Goal: Task Accomplishment & Management: Manage account settings

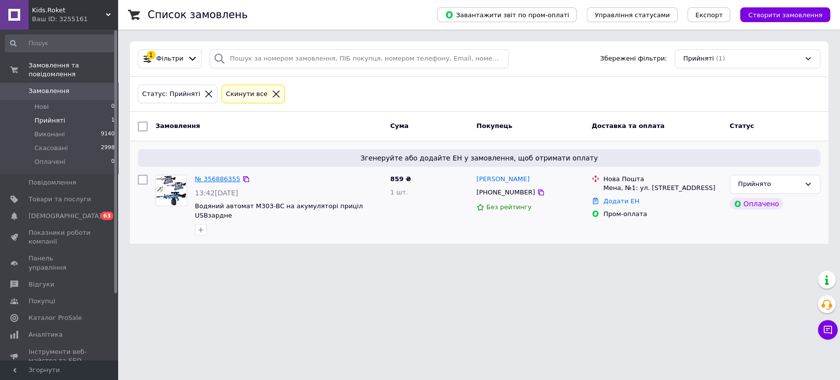
click at [217, 178] on link "№ 356886355" at bounding box center [217, 178] width 45 height 7
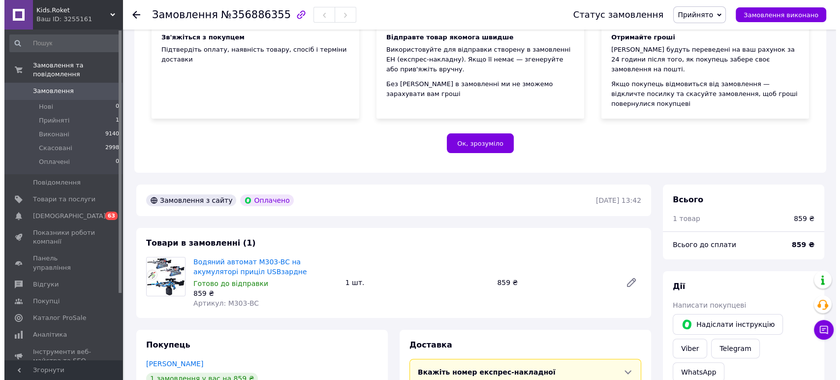
scroll to position [218, 0]
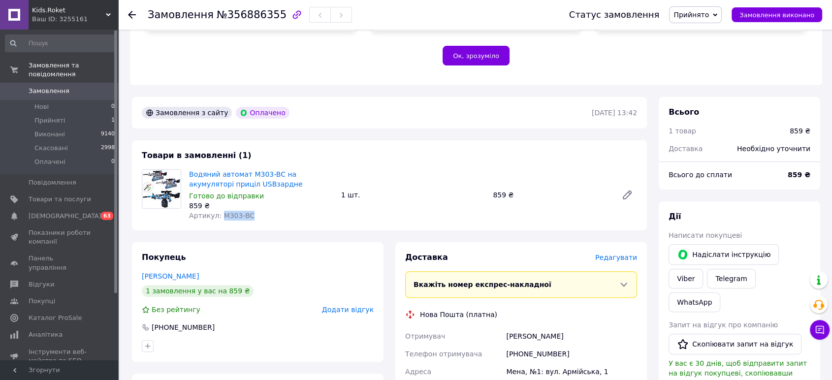
drag, startPoint x: 236, startPoint y: 212, endPoint x: 218, endPoint y: 214, distance: 17.8
click at [218, 214] on div "Товари в замовленні (1) Водяний автомат M303-BC на акумуляторі приціл USBзардне…" at bounding box center [389, 185] width 515 height 90
click at [611, 253] on span "Редагувати" at bounding box center [616, 257] width 42 height 8
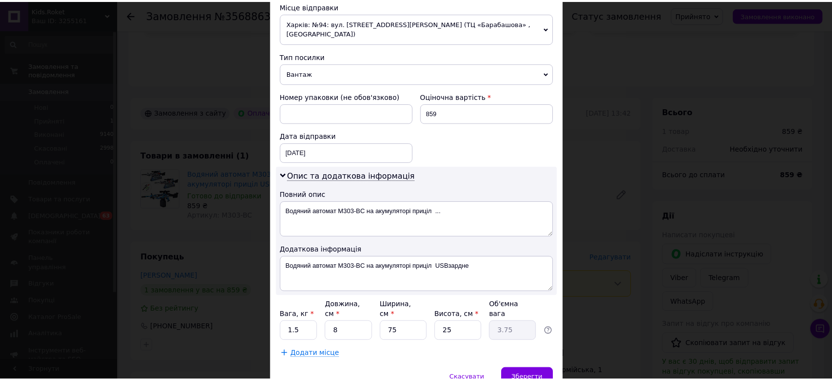
scroll to position [382, 0]
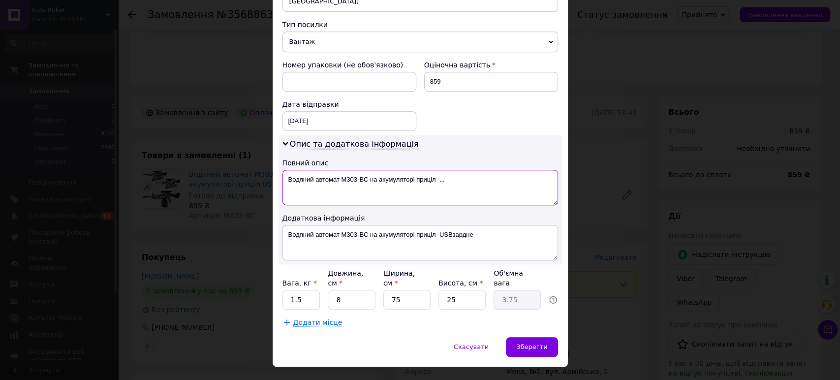
drag, startPoint x: 370, startPoint y: 182, endPoint x: 439, endPoint y: 190, distance: 70.4
click at [451, 180] on textarea "Водяний автомат M303-BC на акумуляторі приціл ..." at bounding box center [420, 187] width 276 height 35
type textarea "Водяний автомат M303-BC"
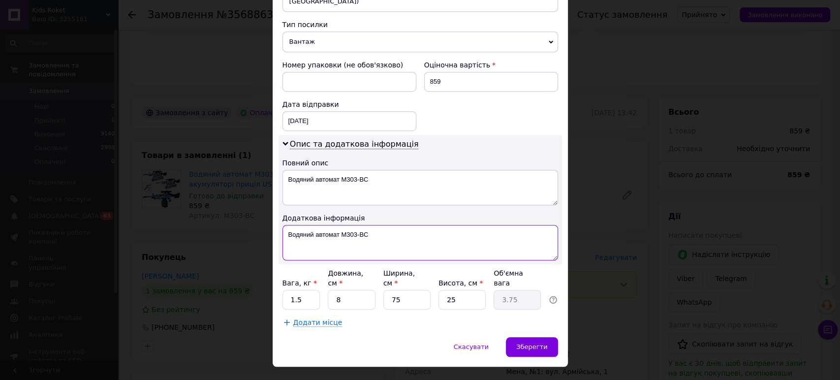
drag, startPoint x: 369, startPoint y: 235, endPoint x: 491, endPoint y: 234, distance: 122.5
type textarea "Водяний автомат M303-BC"
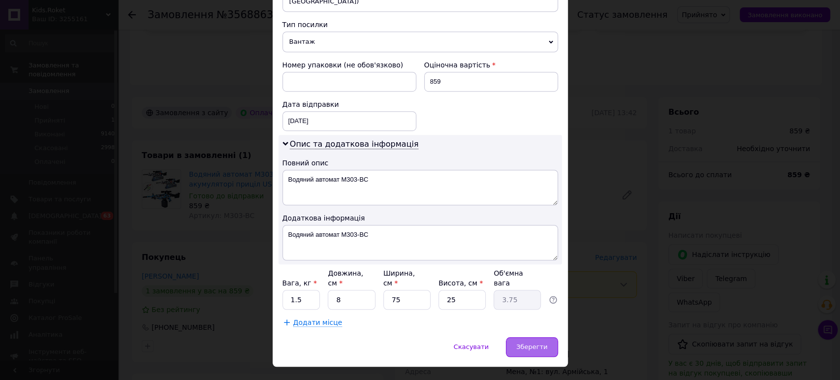
click at [530, 343] on span "Зберегти" at bounding box center [531, 346] width 31 height 7
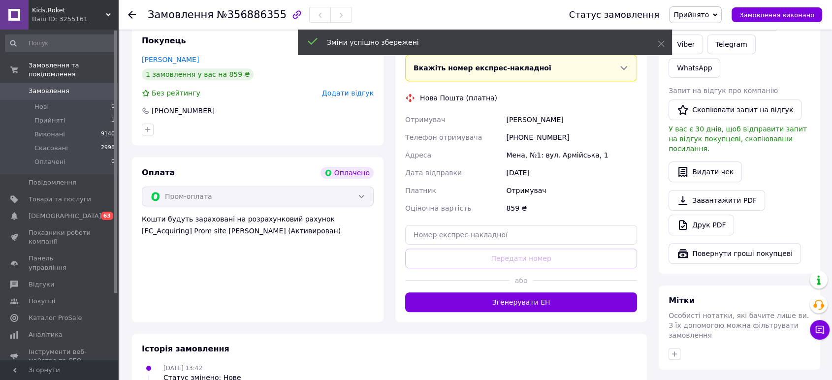
scroll to position [437, 0]
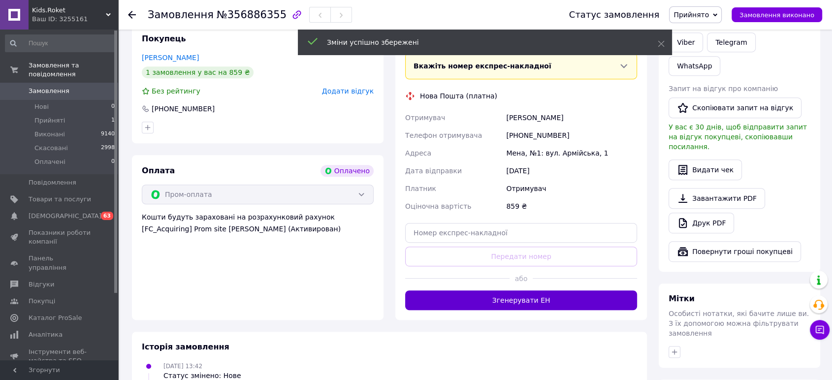
click at [518, 290] on button "Згенерувати ЕН" at bounding box center [521, 300] width 232 height 20
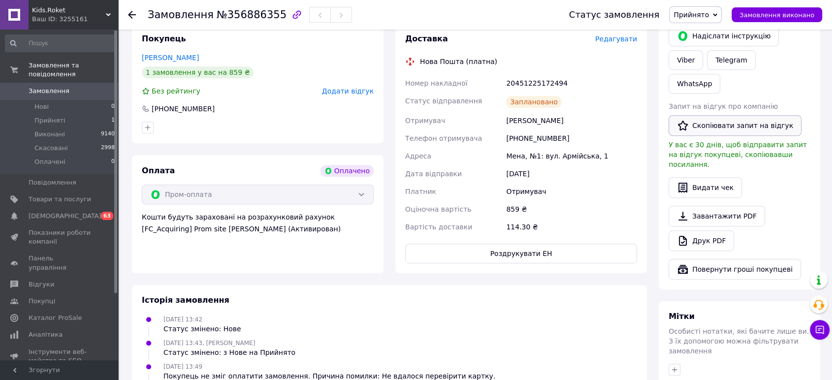
drag, startPoint x: 801, startPoint y: 17, endPoint x: 726, endPoint y: 86, distance: 101.0
click at [801, 17] on span "Замовлення виконано" at bounding box center [776, 14] width 75 height 7
